Goal: Information Seeking & Learning: Compare options

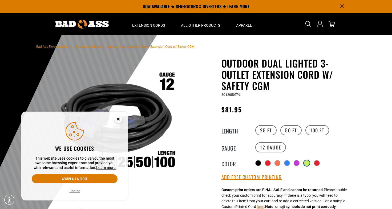
click at [307, 162] on div at bounding box center [306, 162] width 5 height 5
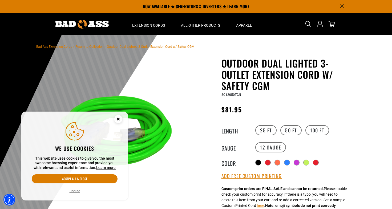
click at [119, 117] on circle "Cookie Consent" at bounding box center [118, 119] width 8 height 8
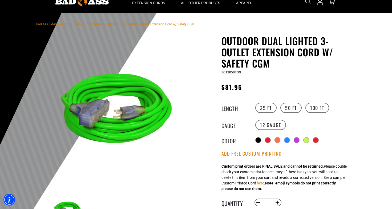
scroll to position [28, 0]
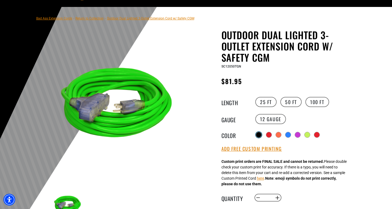
click at [258, 134] on div at bounding box center [258, 134] width 5 height 5
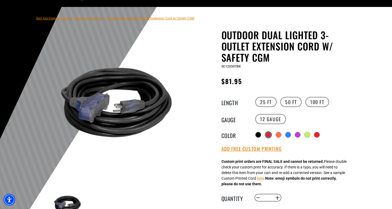
click at [269, 134] on div at bounding box center [268, 134] width 5 height 5
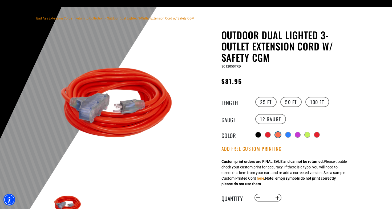
click at [277, 133] on div at bounding box center [278, 134] width 5 height 5
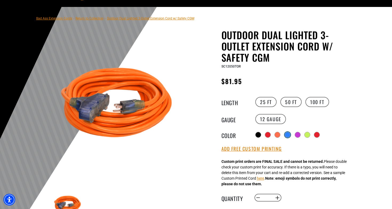
click at [288, 134] on div at bounding box center [287, 134] width 5 height 5
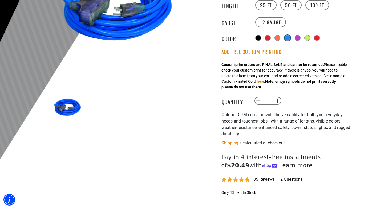
scroll to position [191, 0]
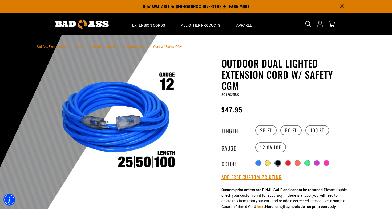
click at [280, 163] on div at bounding box center [278, 162] width 5 height 5
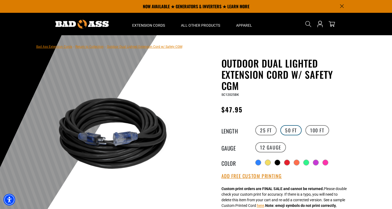
click at [289, 128] on label "50 FT" at bounding box center [291, 130] width 21 height 10
click at [269, 132] on label "25 FT" at bounding box center [266, 130] width 21 height 10
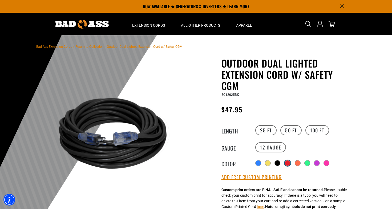
click at [289, 164] on div at bounding box center [287, 162] width 5 height 5
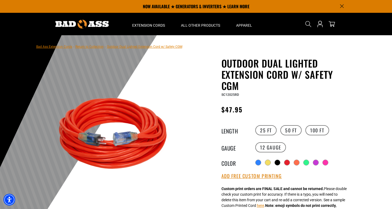
click at [295, 164] on div "Radio button Radio button Radio button Radio button Radio button Radio button" at bounding box center [303, 162] width 98 height 9
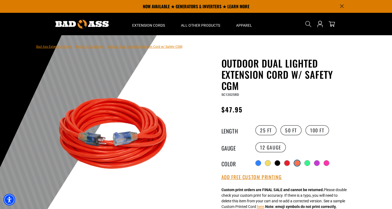
click at [298, 164] on div at bounding box center [297, 162] width 5 height 5
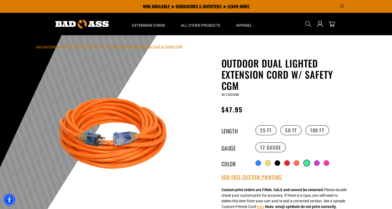
click at [307, 164] on div at bounding box center [306, 162] width 5 height 5
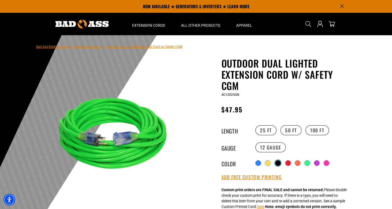
click at [278, 161] on div at bounding box center [278, 162] width 5 height 5
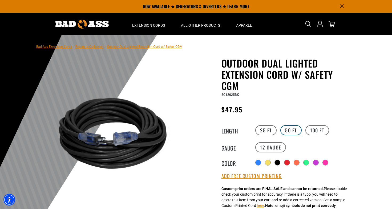
click at [287, 133] on label "50 FT" at bounding box center [291, 130] width 21 height 10
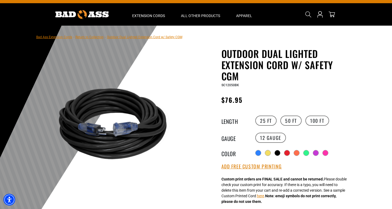
scroll to position [10, 0]
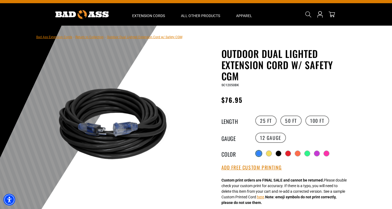
click at [260, 153] on div at bounding box center [258, 153] width 5 height 5
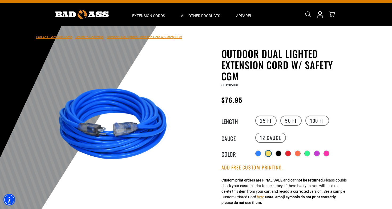
click at [269, 154] on div at bounding box center [268, 153] width 5 height 5
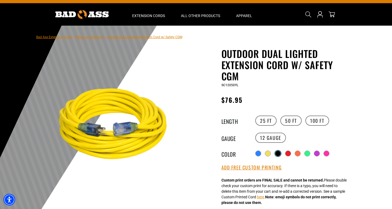
click at [276, 154] on div at bounding box center [278, 153] width 5 height 5
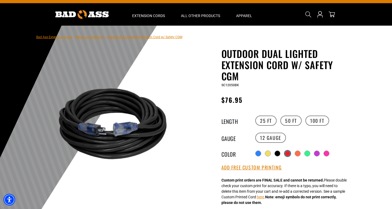
click at [288, 154] on div at bounding box center [287, 153] width 5 height 5
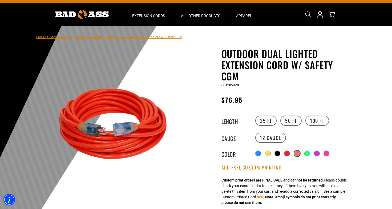
click at [297, 153] on div at bounding box center [297, 153] width 5 height 5
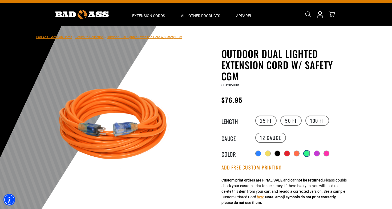
click at [306, 152] on div at bounding box center [306, 153] width 5 height 5
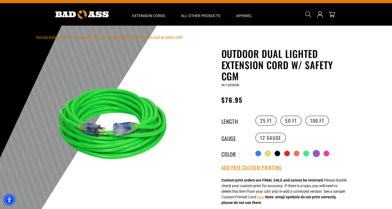
click at [316, 151] on div at bounding box center [316, 153] width 5 height 5
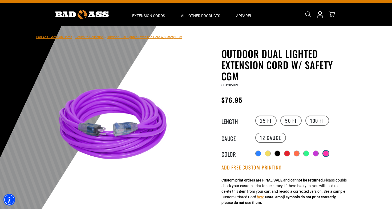
click at [323, 151] on label "Radio button" at bounding box center [326, 153] width 7 height 7
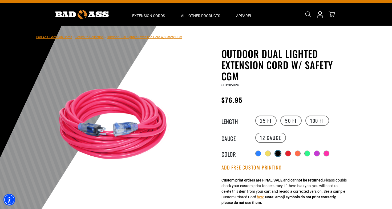
click at [278, 153] on div at bounding box center [278, 153] width 5 height 5
